Goal: Transaction & Acquisition: Purchase product/service

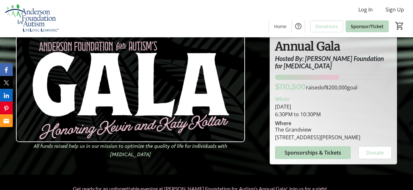
scroll to position [29, 0]
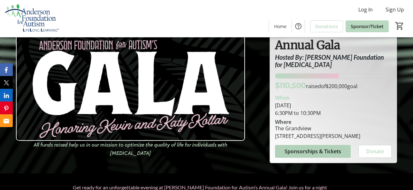
click at [311, 147] on span "Sponsorships & Tickets" at bounding box center [312, 151] width 56 height 8
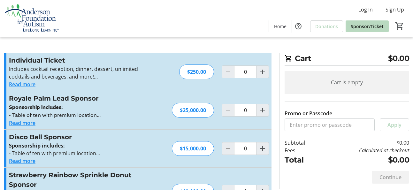
click at [36, 86] on div "Read more" at bounding box center [78, 84] width 139 height 8
click at [33, 86] on button "Read more" at bounding box center [22, 84] width 26 height 8
